Goal: Information Seeking & Learning: Learn about a topic

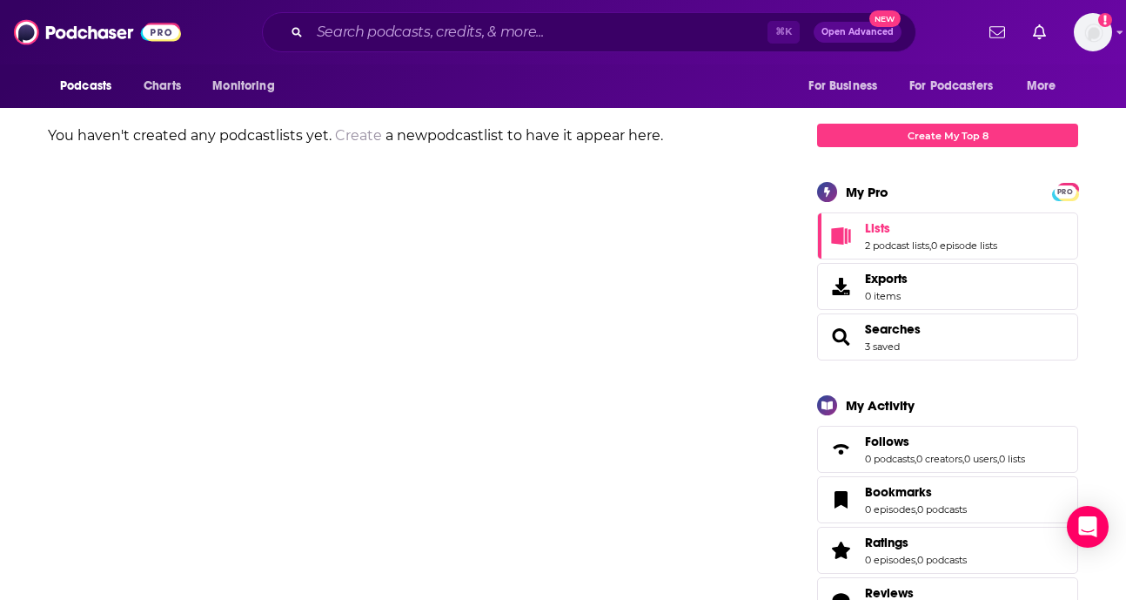
click at [875, 220] on span "Lists" at bounding box center [877, 228] width 25 height 16
click at [875, 239] on link "2 podcast lists" at bounding box center [897, 245] width 64 height 12
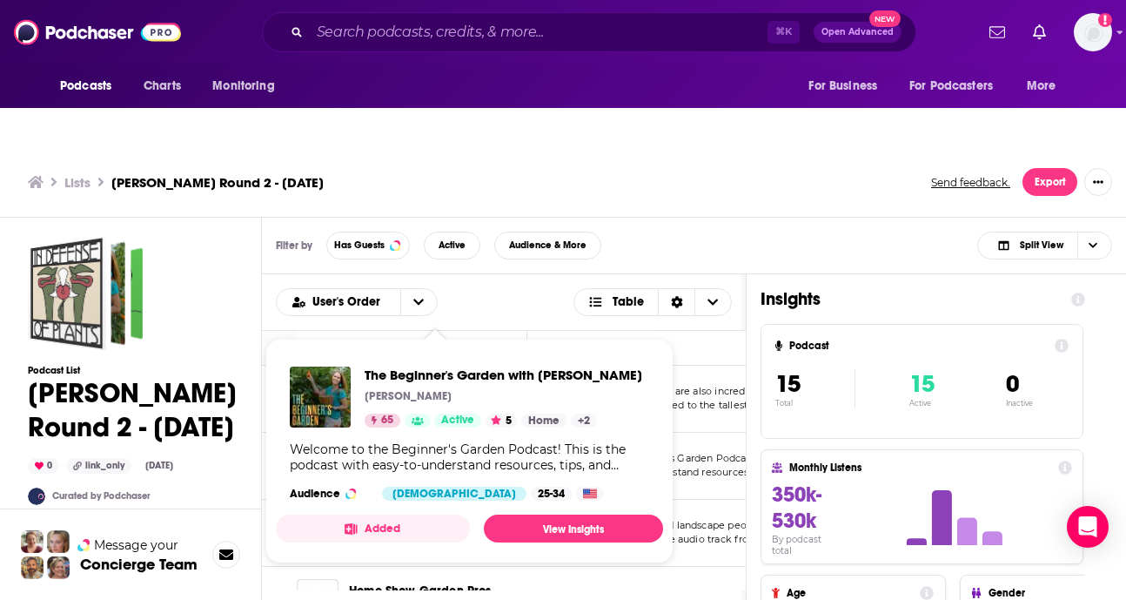
click at [681, 433] on td "Welcome to the Beginner's Garden Podcast! This is the podcast with easy-to-unde…" at bounding box center [688, 466] width 322 height 67
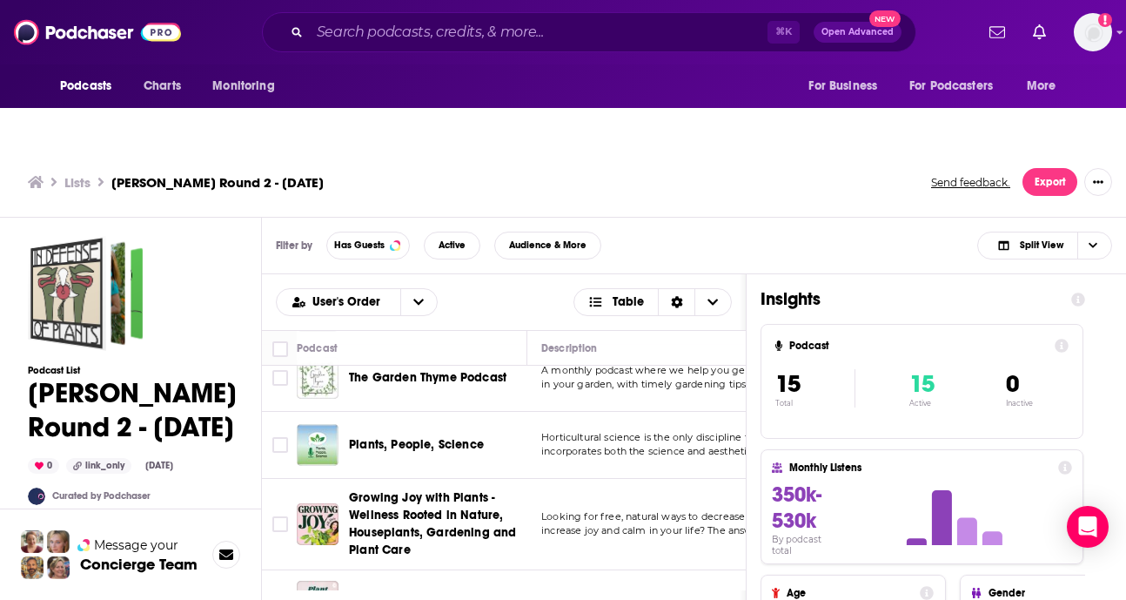
scroll to position [655, 0]
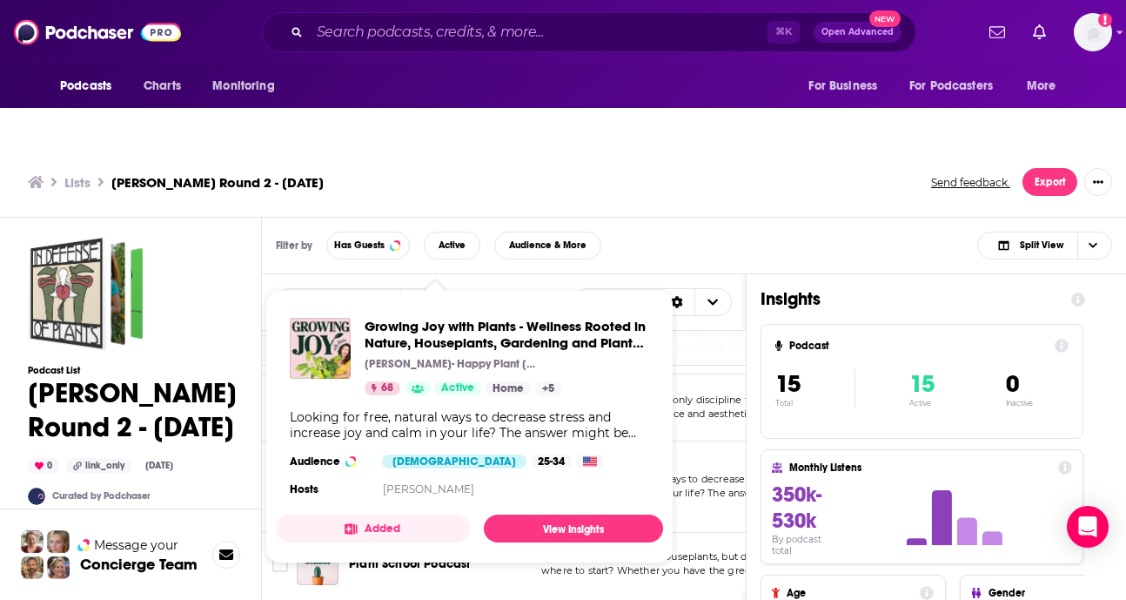
click at [577, 318] on div "Growing Joy with Plants - Wellness Rooted in Nature, Houseplants, Gardening and…" at bounding box center [507, 356] width 285 height 77
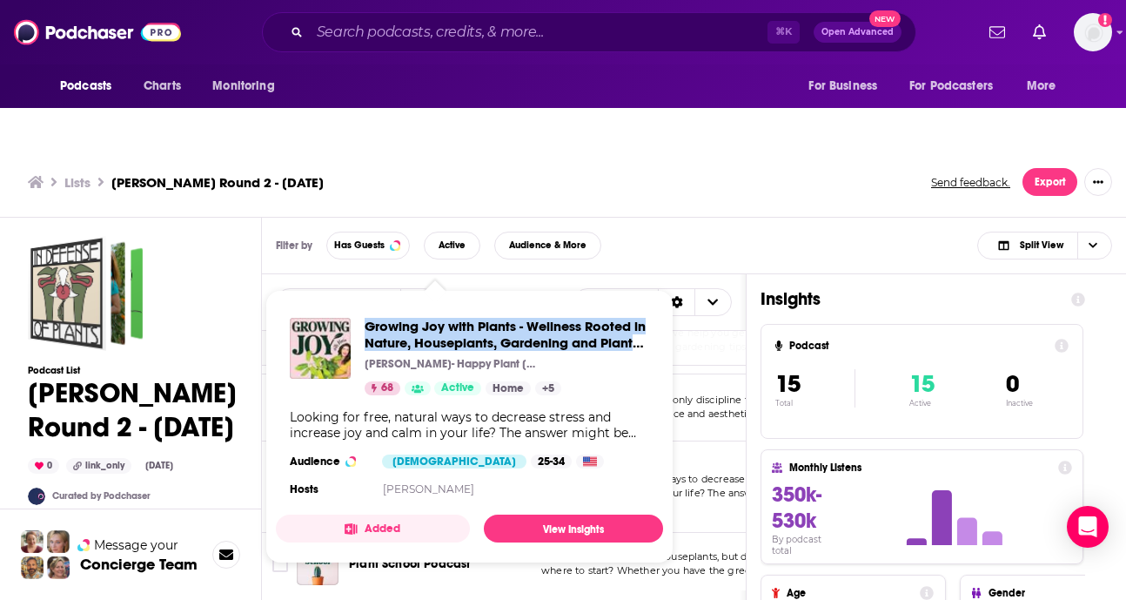
drag, startPoint x: 366, startPoint y: 278, endPoint x: 644, endPoint y: 310, distance: 279.5
click at [644, 310] on div "Growing Joy with Plants - Wellness Rooted in Nature, Houseplants, Gardening and…" at bounding box center [469, 409] width 387 height 211
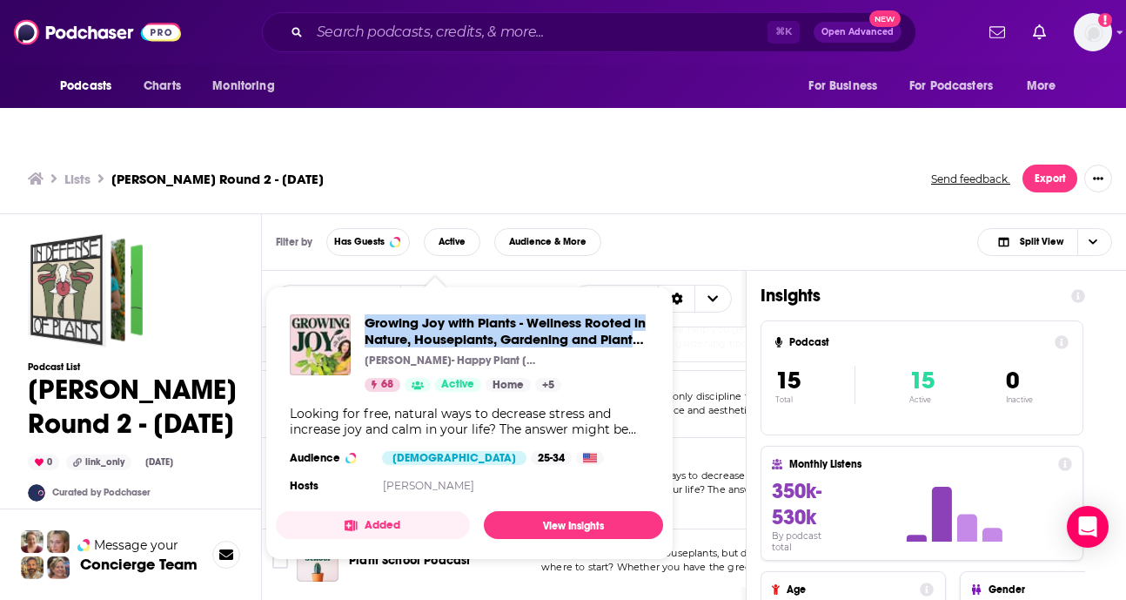
scroll to position [5, 0]
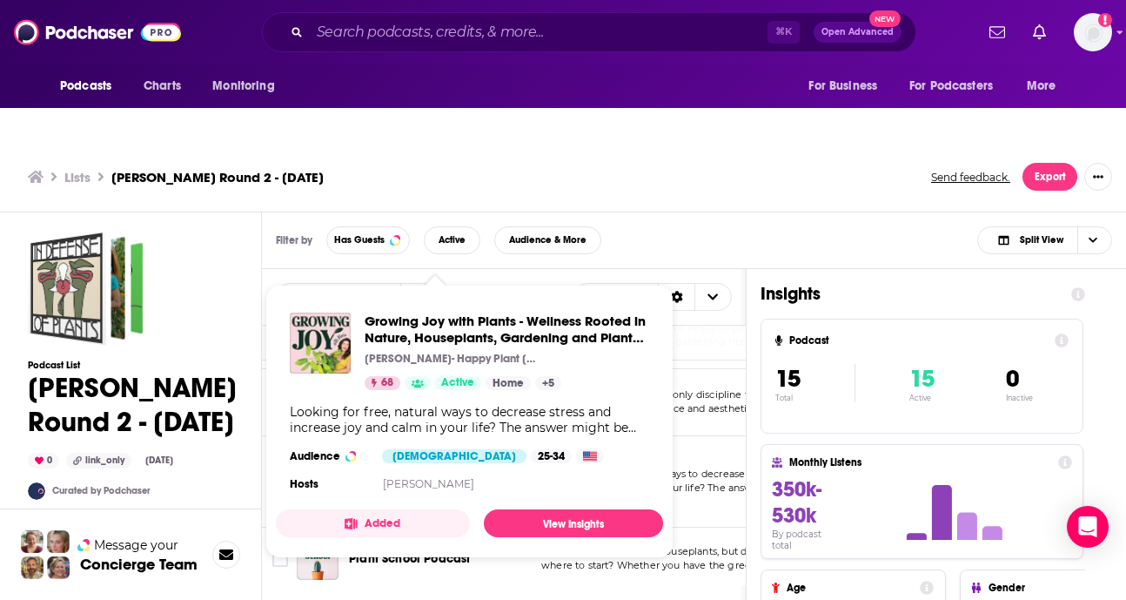
click at [684, 402] on span "incorporates both the science and aesthetics of pl" at bounding box center [661, 408] width 240 height 12
click at [492, 312] on span "Growing Joy with Plants - Wellness Rooted in Nature, Houseplants, Gardening and…" at bounding box center [507, 328] width 285 height 33
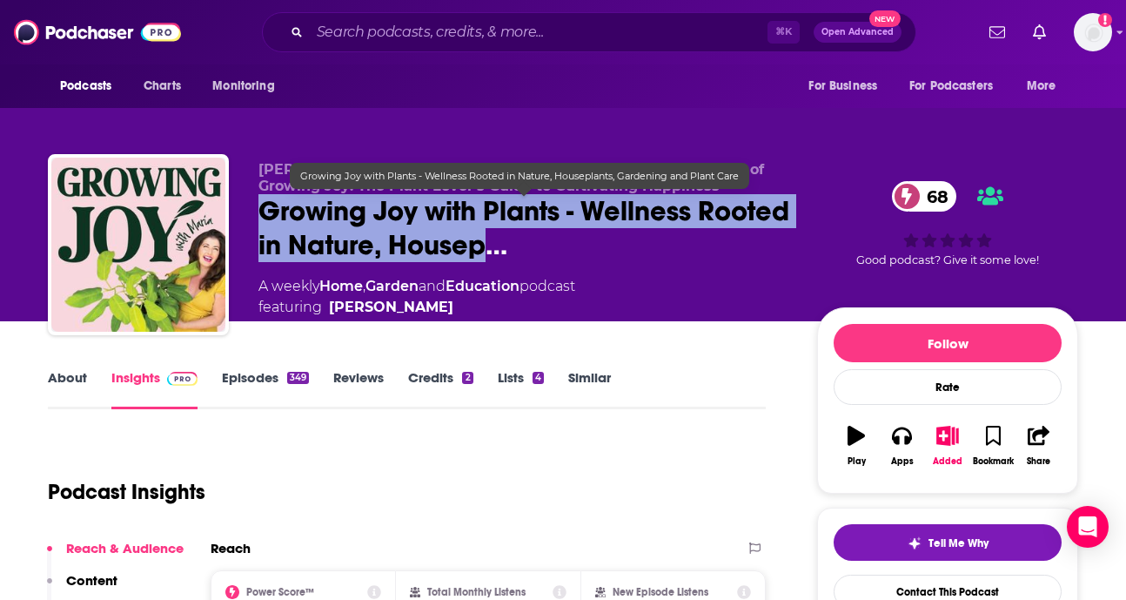
drag, startPoint x: 263, startPoint y: 167, endPoint x: 635, endPoint y: 212, distance: 375.3
click at [635, 212] on span "Growing Joy with Plants - Wellness Rooted in Nature, Housep…" at bounding box center [524, 228] width 531 height 68
click at [589, 163] on div "Growing Joy with Plants - Wellness Rooted in Nature, Houseplants, Gardening and…" at bounding box center [520, 176] width 460 height 26
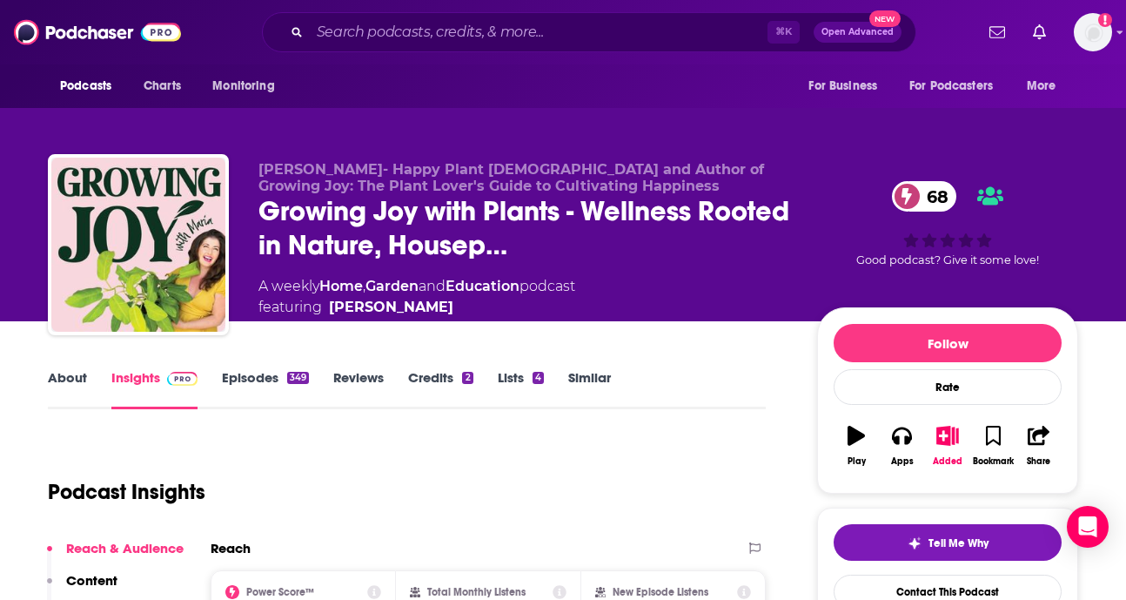
click at [583, 161] on span "Maria Failla- Happy Plant Lady and Author of Growing Joy: The Plant Lover's Gui…" at bounding box center [512, 177] width 506 height 33
click at [591, 161] on span "Maria Failla- Happy Plant Lady and Author of Growing Joy: The Plant Lover's Gui…" at bounding box center [512, 177] width 506 height 33
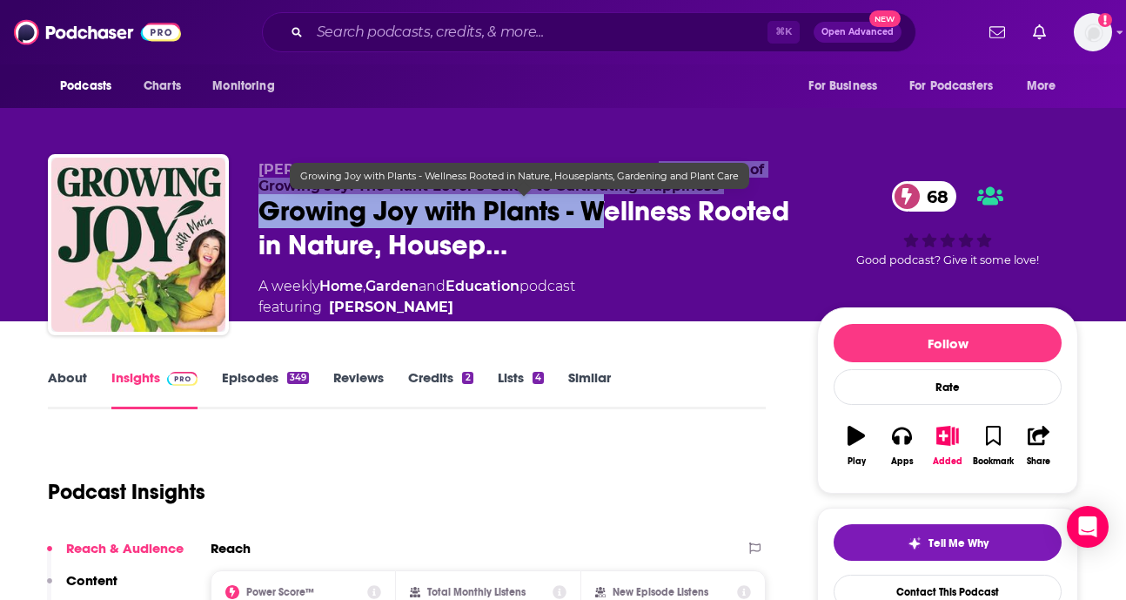
click at [604, 161] on div "Maria Failla- Happy Plant Lady and Author of Growing Joy: The Plant Lover's Gui…" at bounding box center [524, 239] width 531 height 157
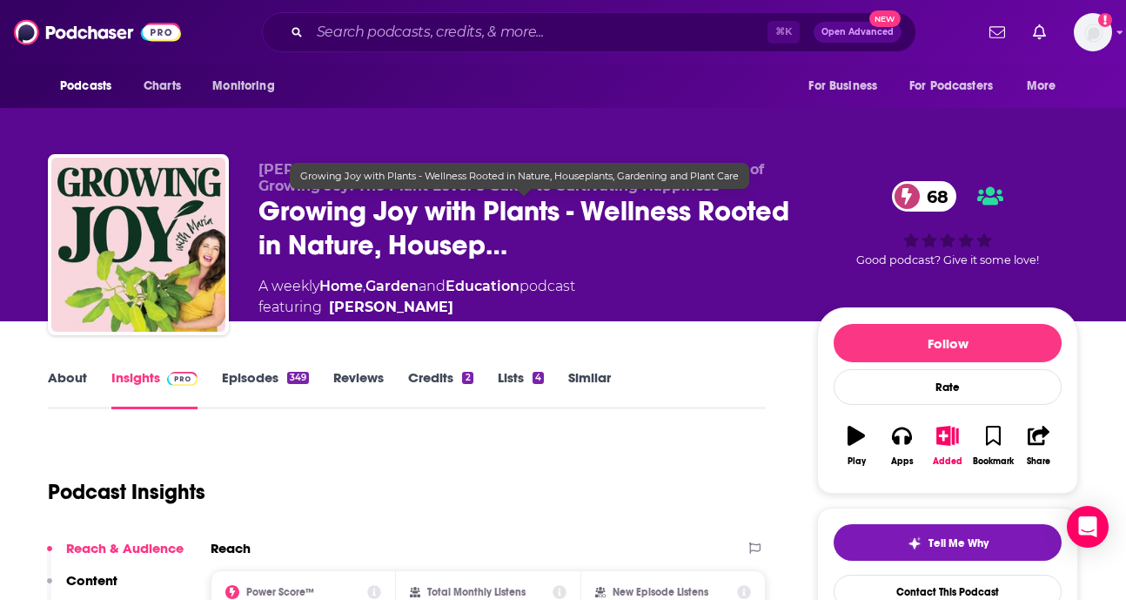
click at [379, 203] on span "Growing Joy with Plants - Wellness Rooted in Nature, Housep…" at bounding box center [524, 228] width 531 height 68
click at [341, 194] on span "Growing Joy with Plants - Wellness Rooted in Nature, Housep…" at bounding box center [524, 228] width 531 height 68
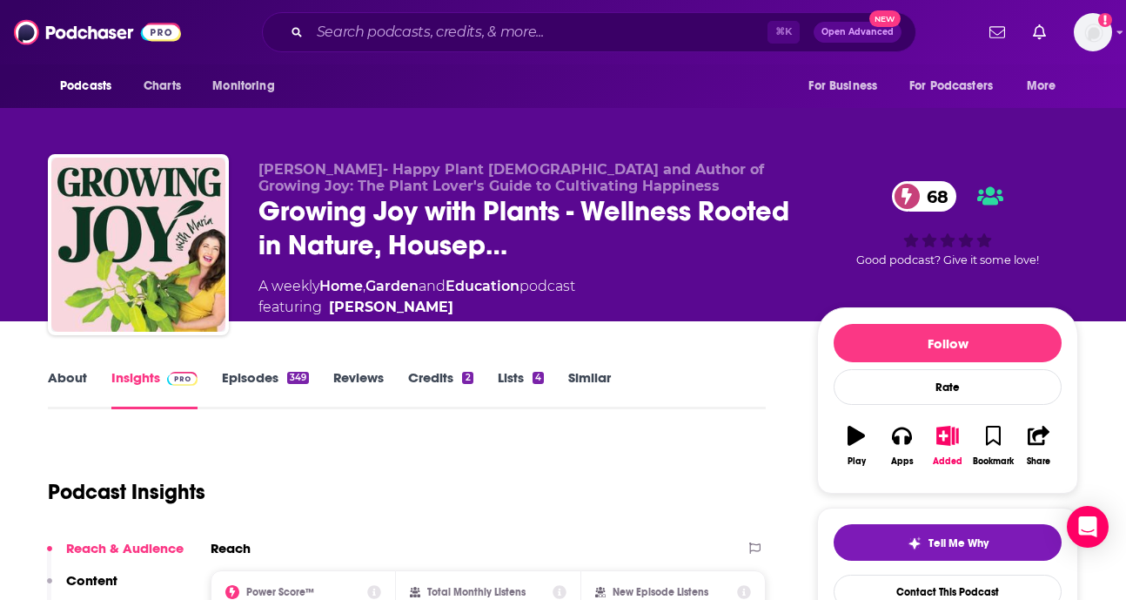
click at [316, 161] on span "Maria Failla- Happy Plant Lady and Author of Growing Joy: The Plant Lover's Gui…" at bounding box center [512, 177] width 506 height 33
click at [315, 194] on span "Growing Joy with Plants - Wellness Rooted in Nature, Housep…" at bounding box center [524, 228] width 531 height 68
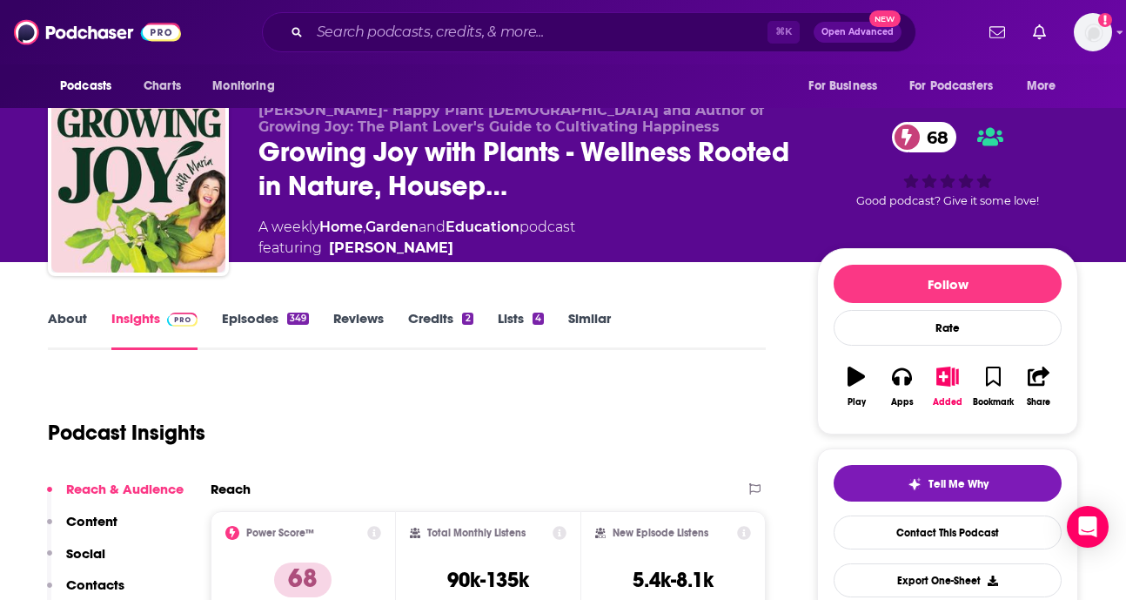
scroll to position [30, 0]
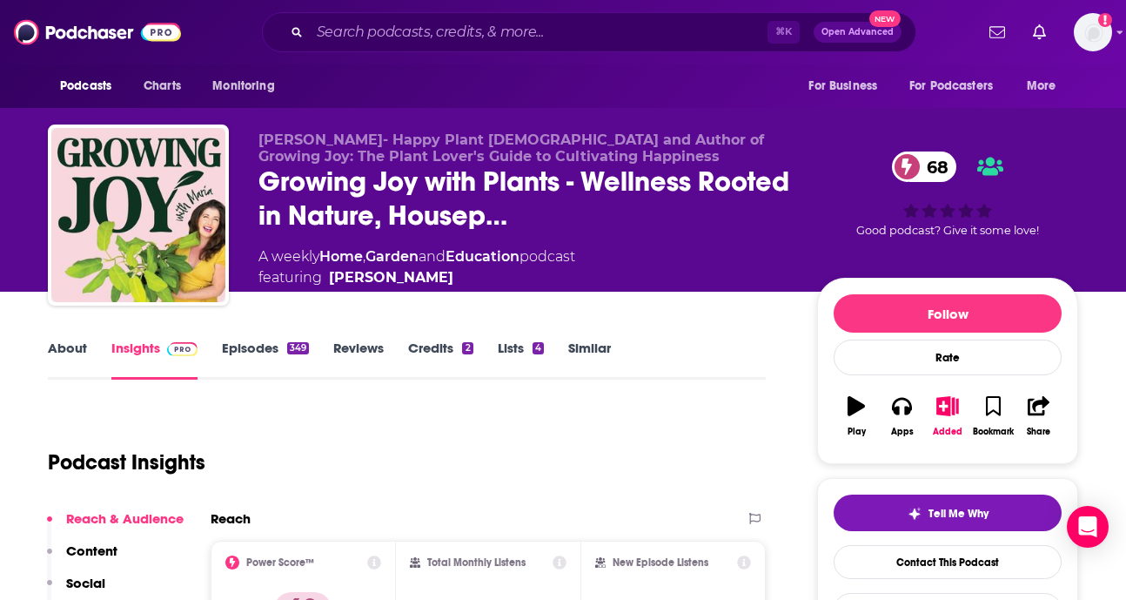
click at [78, 339] on link "About" at bounding box center [67, 359] width 39 height 40
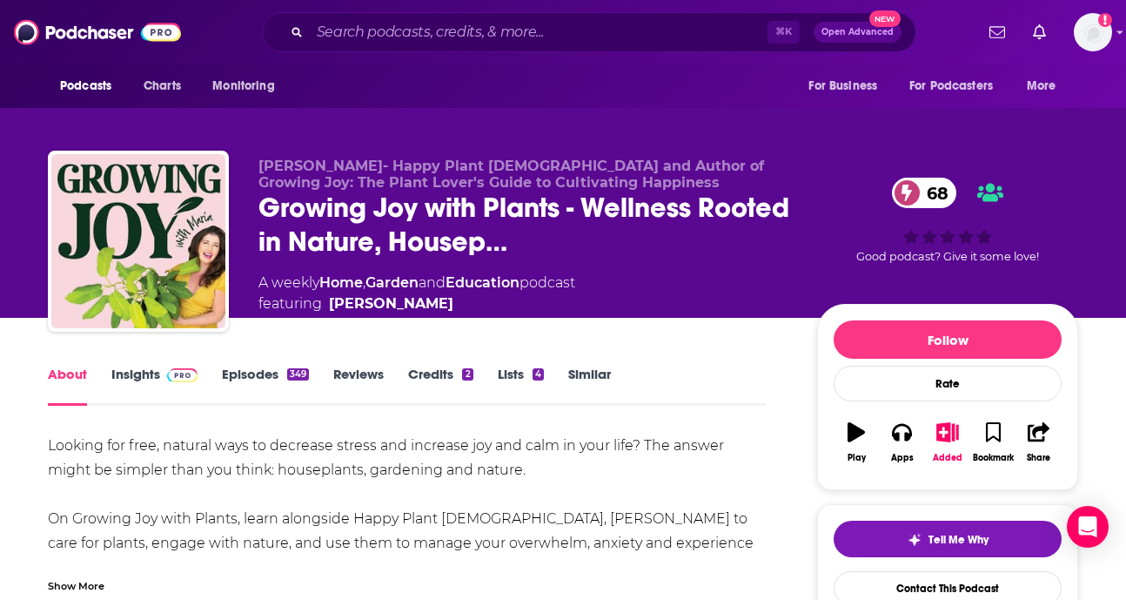
scroll to position [31, 0]
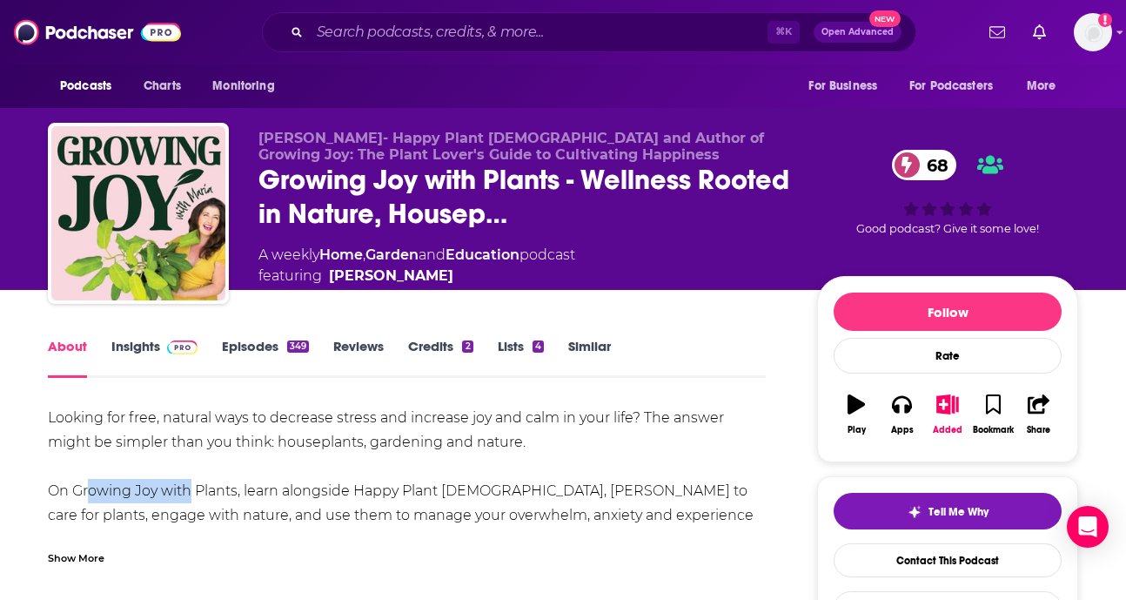
drag, startPoint x: 78, startPoint y: 460, endPoint x: 165, endPoint y: 455, distance: 87.1
click at [185, 455] on div "Looking for free, natural ways to decrease stress and increase joy and calm in …" at bounding box center [407, 503] width 718 height 195
click at [117, 450] on div "Looking for free, natural ways to decrease stress and increase joy and calm in …" at bounding box center [407, 503] width 718 height 195
drag, startPoint x: 75, startPoint y: 448, endPoint x: 236, endPoint y: 458, distance: 161.3
click at [236, 458] on div "Looking for free, natural ways to decrease stress and increase joy and calm in …" at bounding box center [407, 503] width 718 height 195
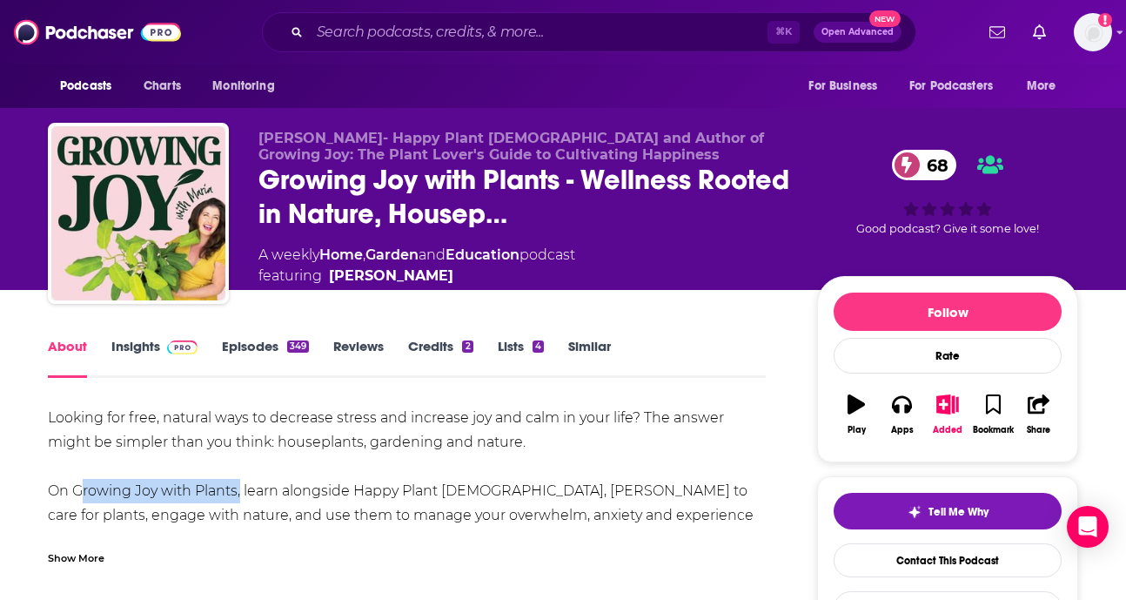
copy div "Growing Joy with Plants"
